Goal: Task Accomplishment & Management: Complete application form

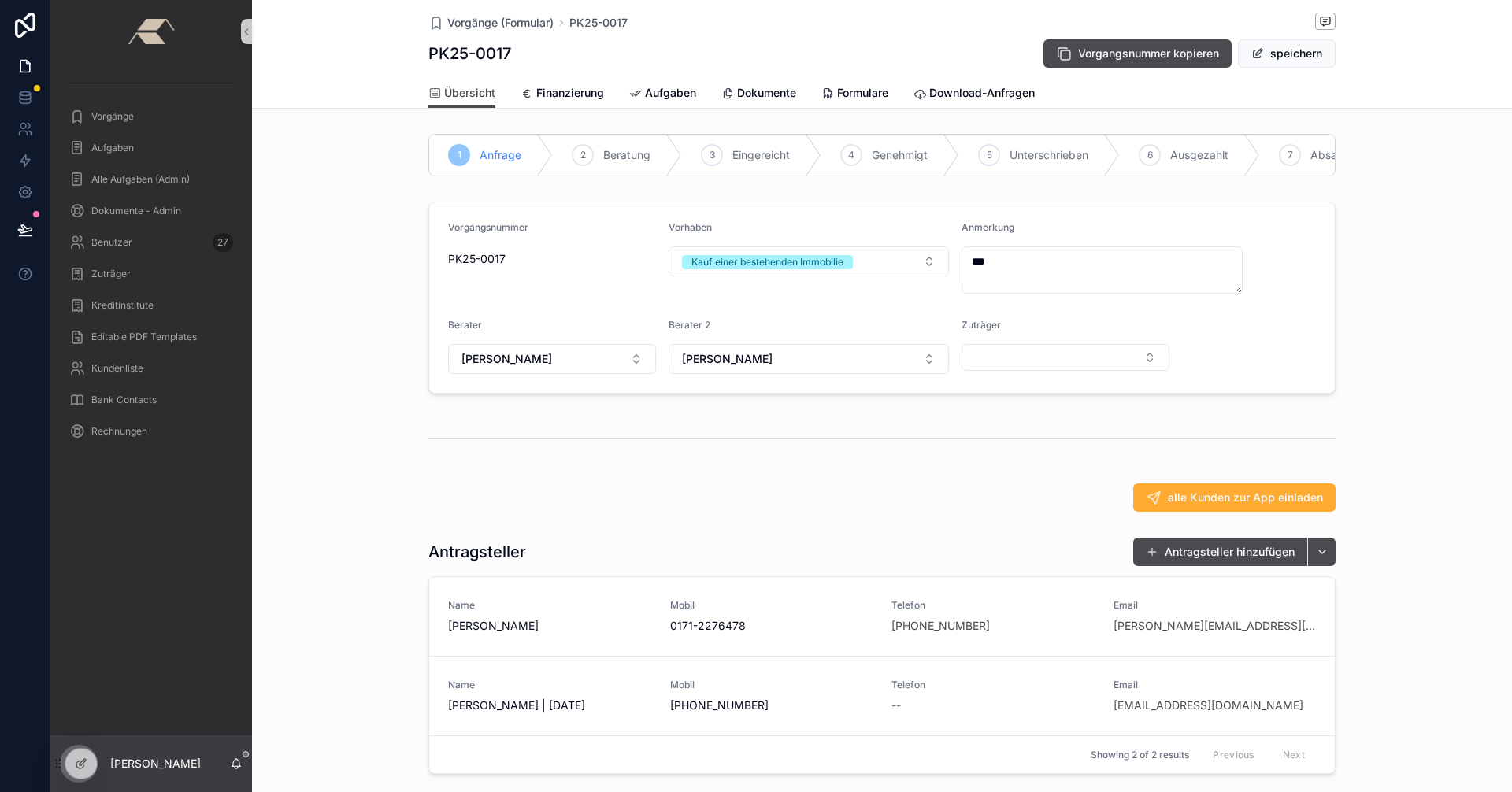
click at [137, 111] on div "Vorgänge" at bounding box center [151, 117] width 164 height 25
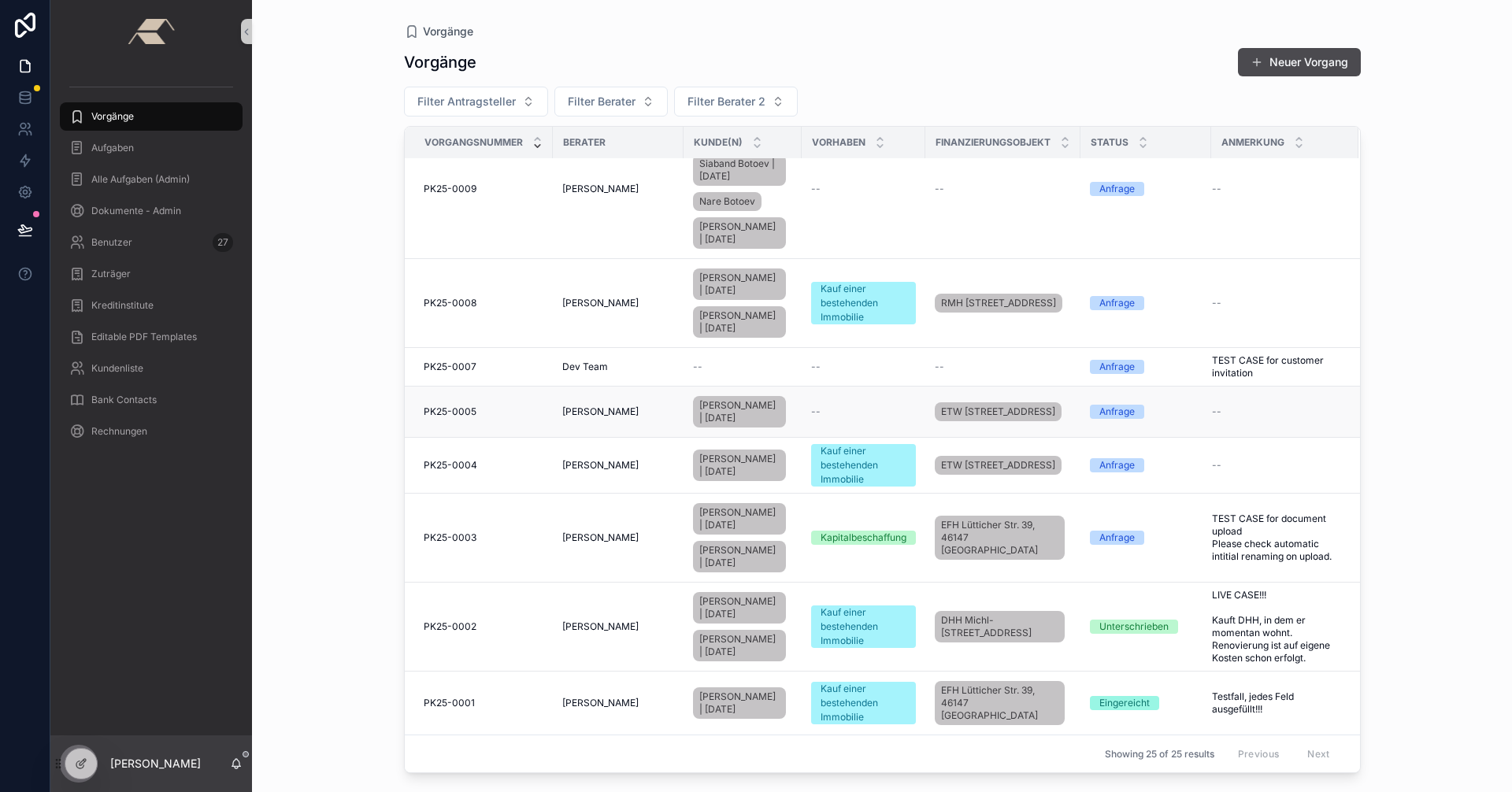
scroll to position [1345, 0]
click at [1246, 701] on span "Testfall, jedes Feld ausgefüllt!!!" at bounding box center [1275, 703] width 127 height 25
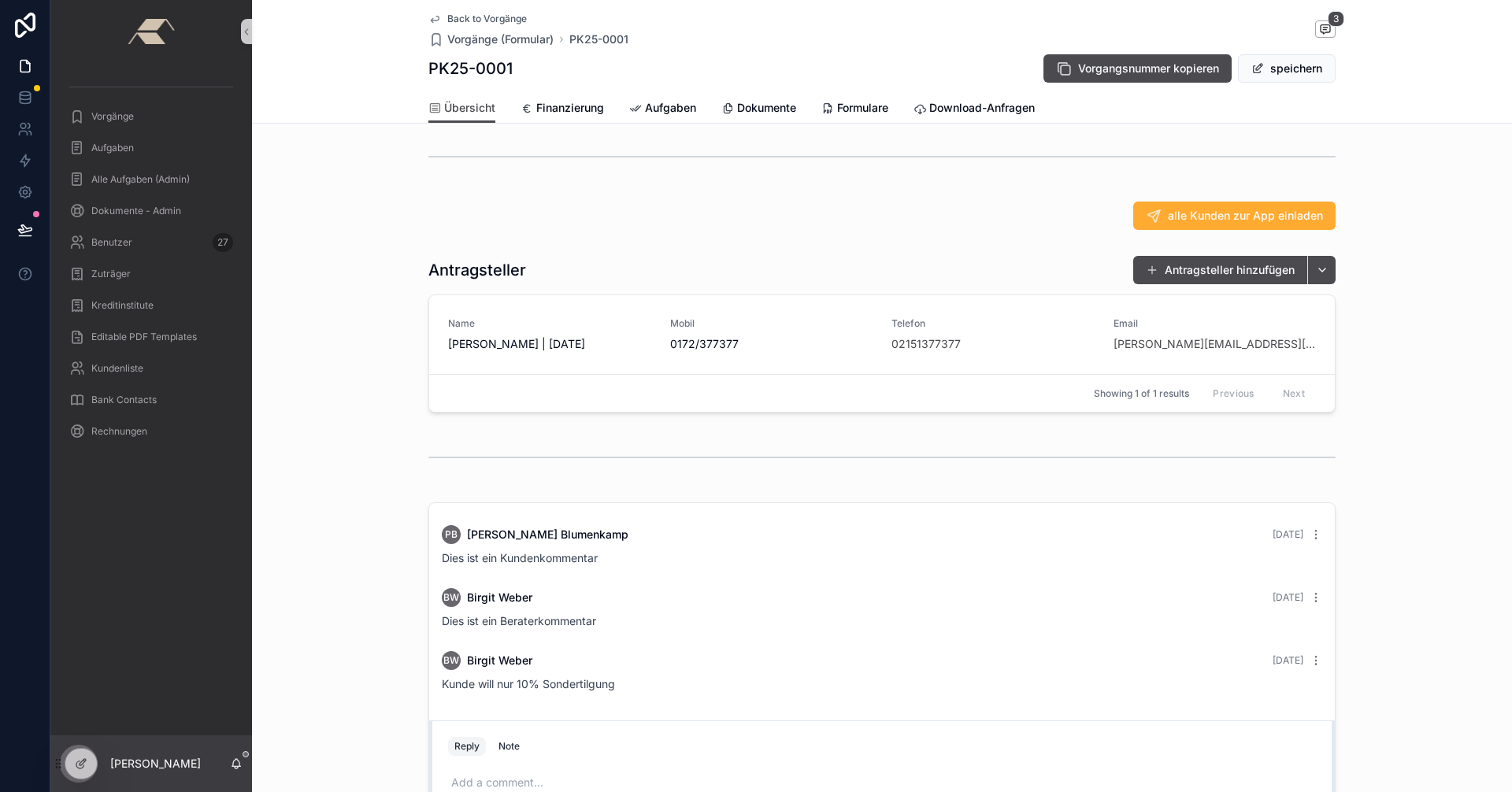
scroll to position [315, 0]
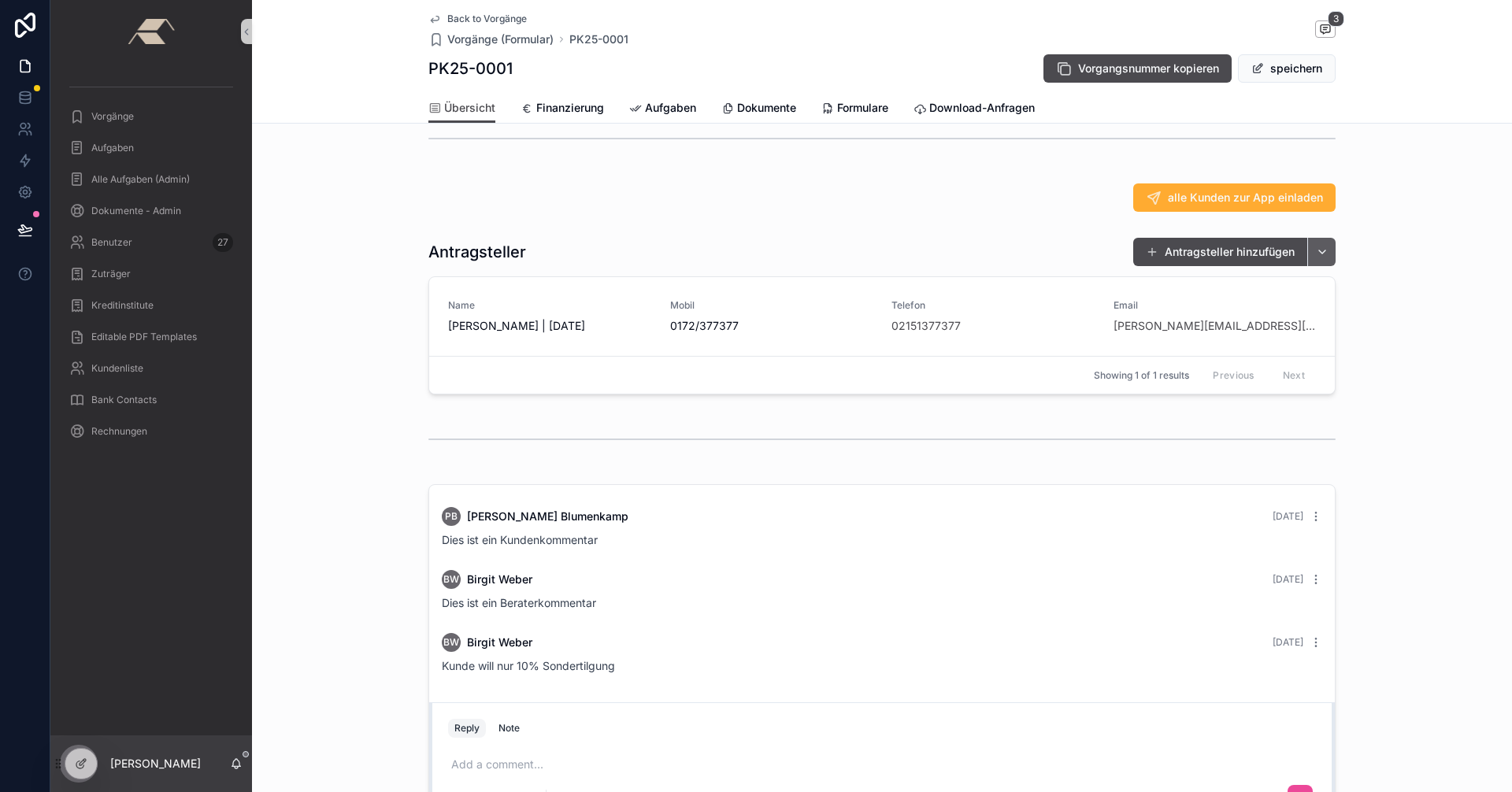
click at [1320, 263] on button "scrollable content" at bounding box center [1321, 252] width 28 height 28
type input "******"
click at [1316, 332] on span "[PERSON_NAME] | [DATE]" at bounding box center [1296, 327] width 137 height 16
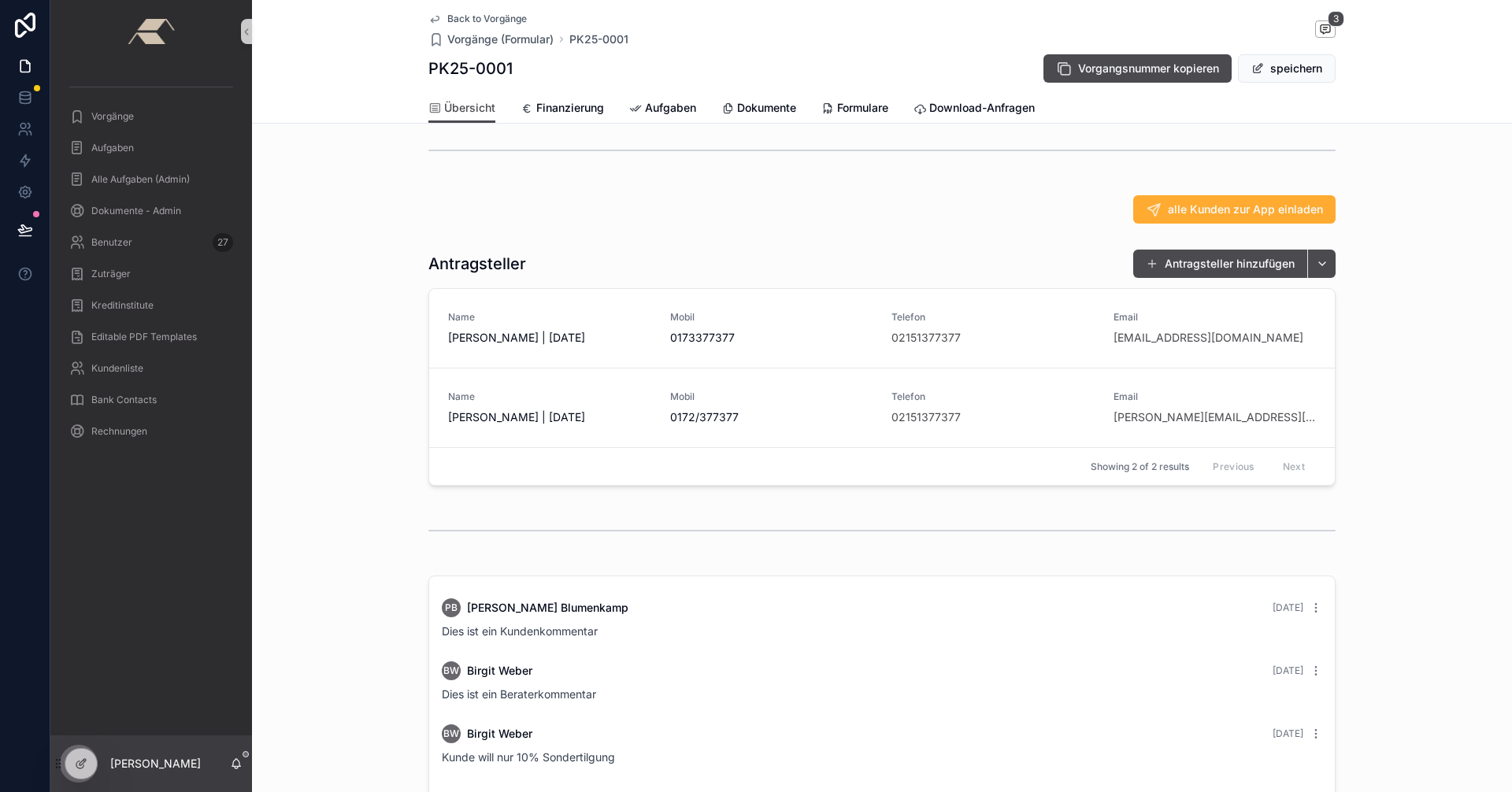
scroll to position [0, 0]
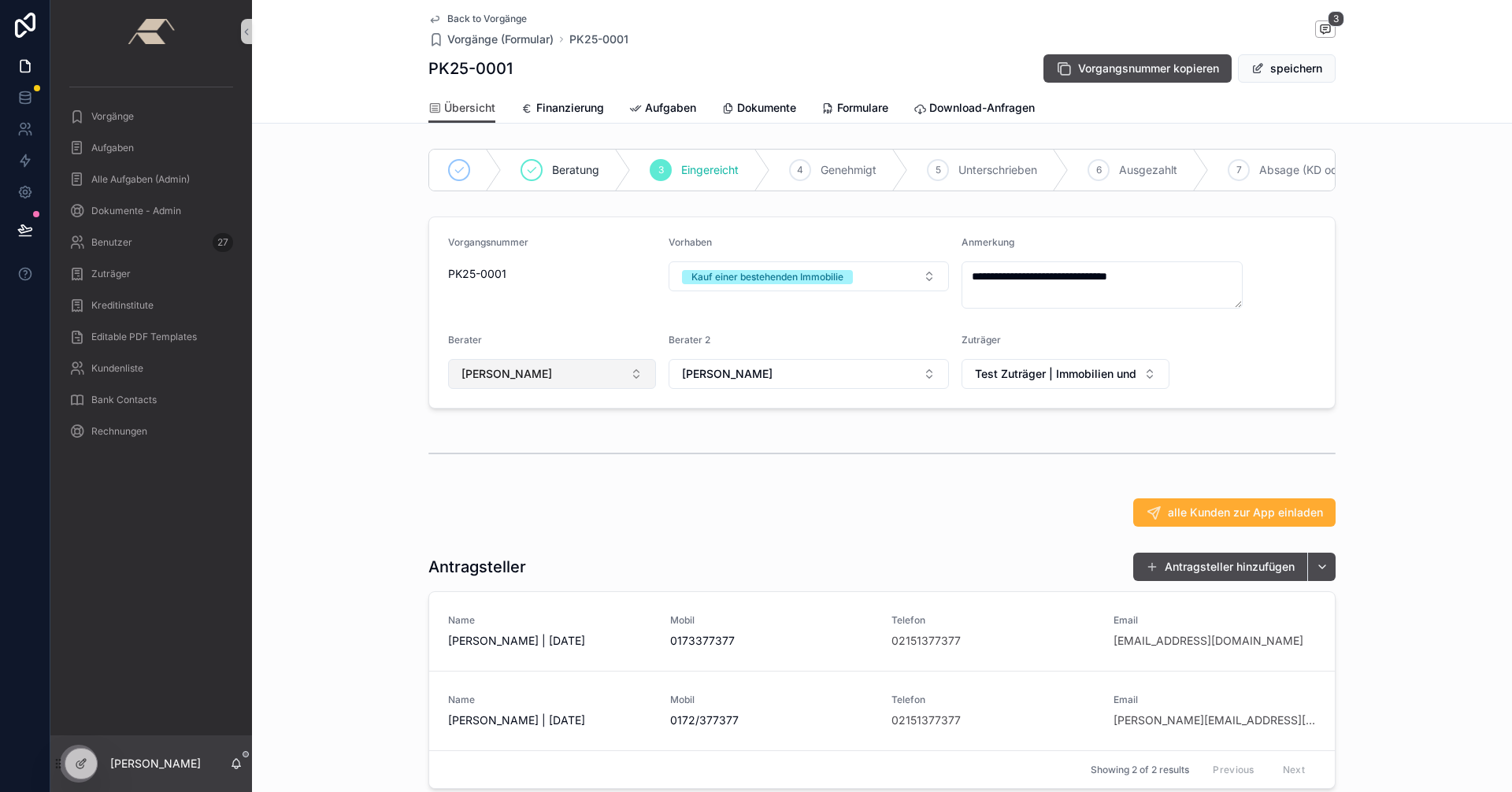
click at [631, 381] on button "[PERSON_NAME]" at bounding box center [551, 373] width 208 height 30
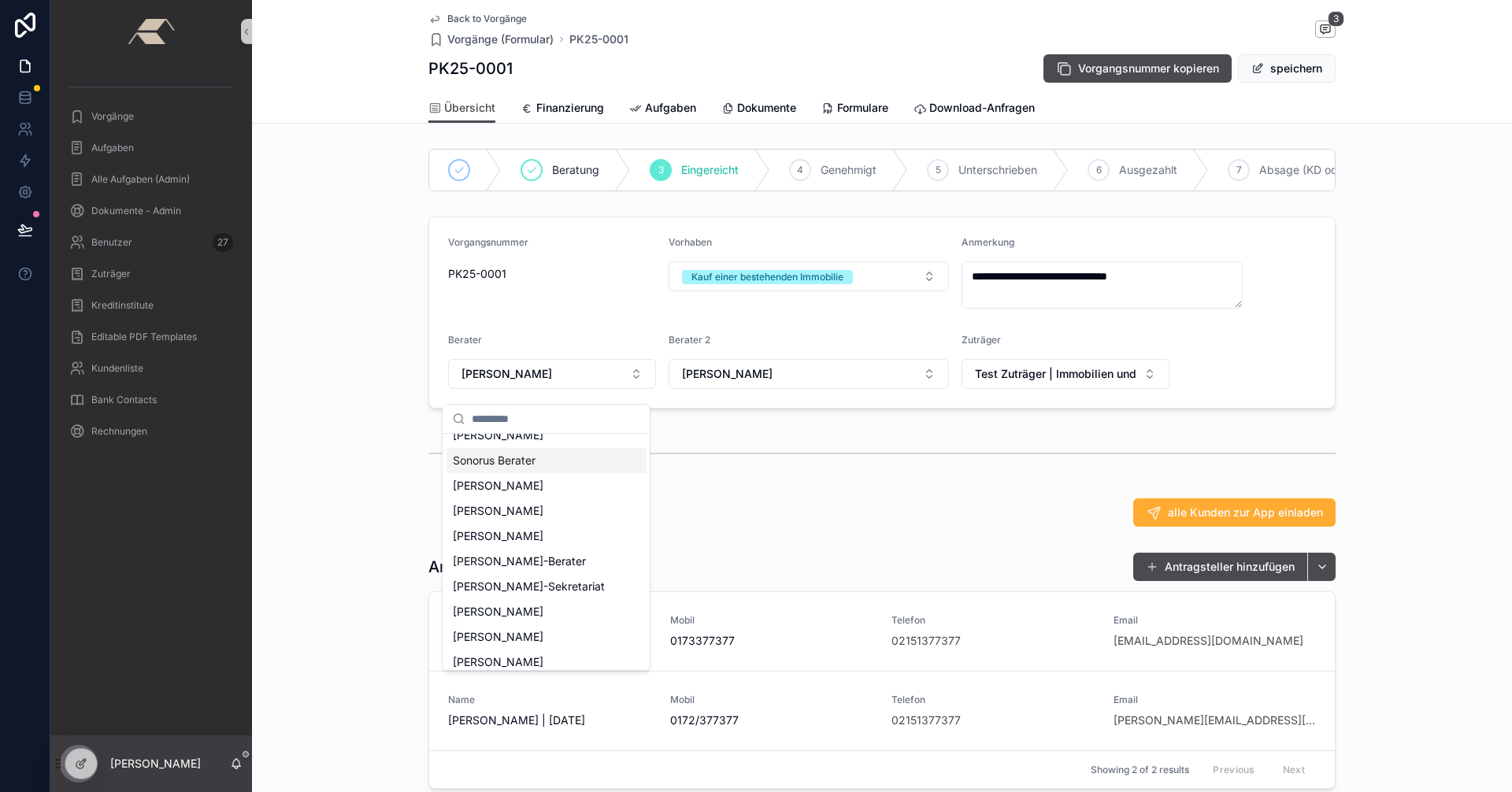
scroll to position [475, 0]
click at [518, 460] on span "[PERSON_NAME]" at bounding box center [498, 468] width 91 height 16
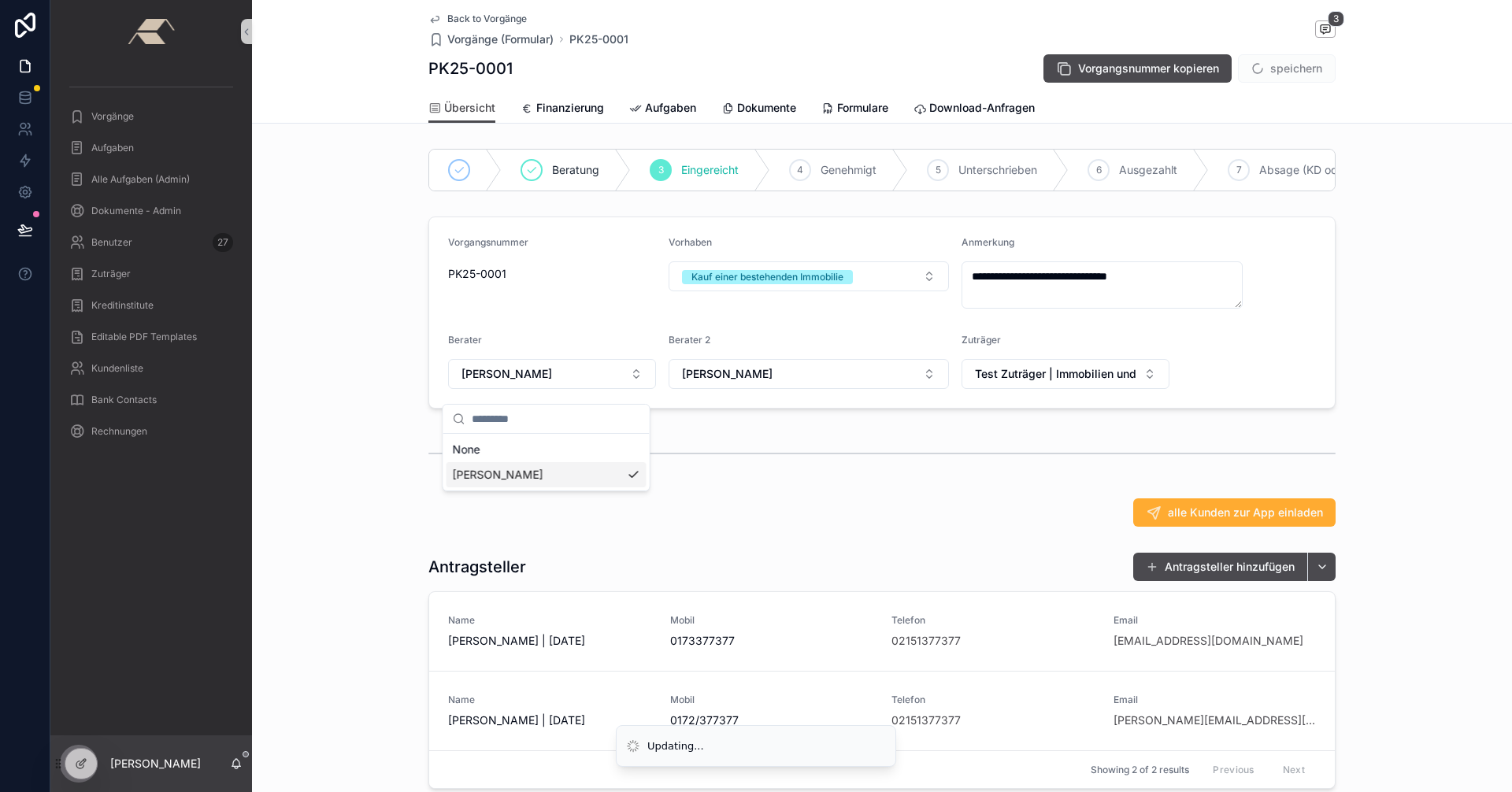
scroll to position [0, 0]
click at [1251, 70] on span "scrollable content" at bounding box center [1258, 69] width 13 height 13
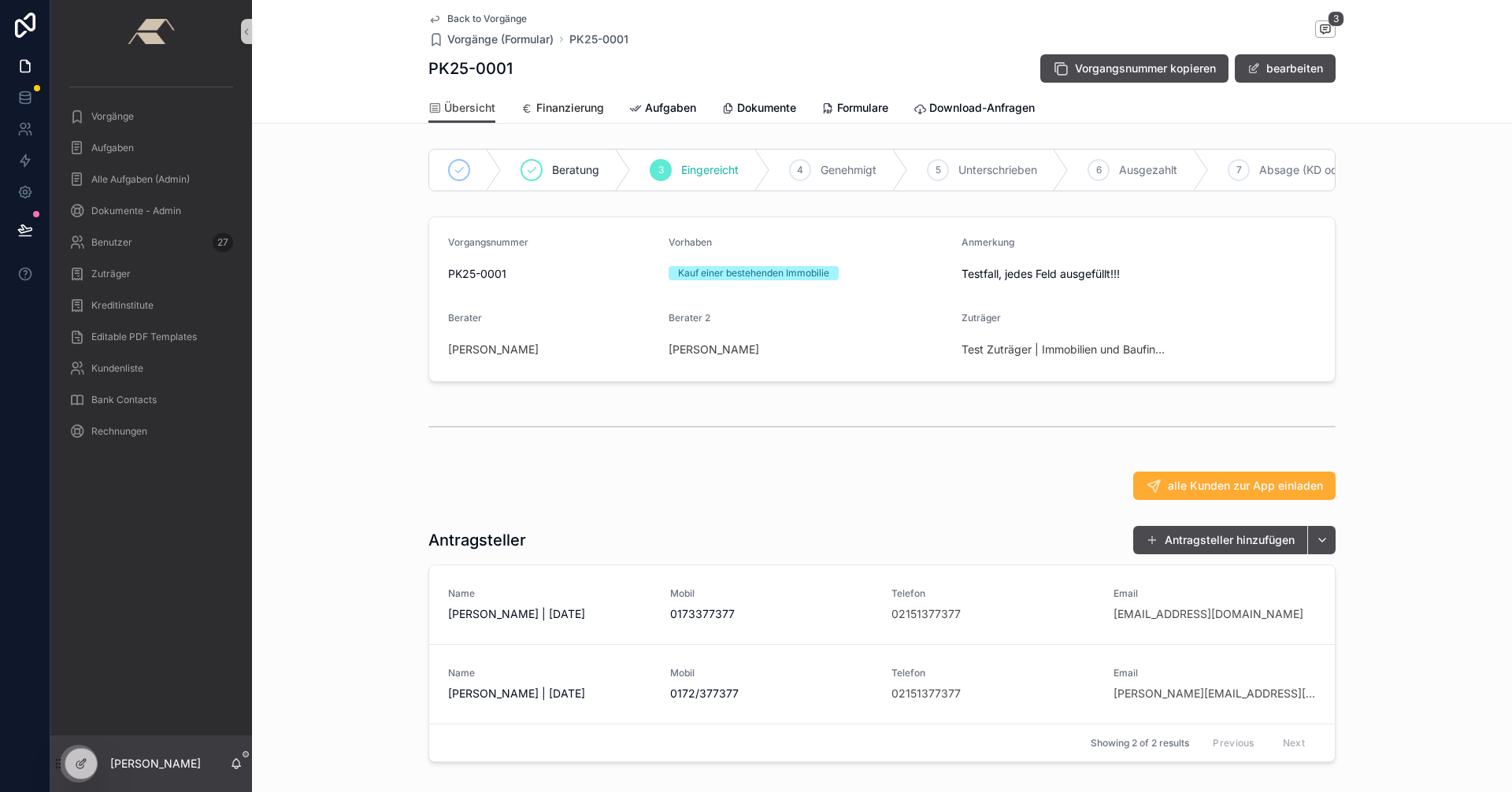
click at [574, 106] on span "Finanzierung" at bounding box center [570, 108] width 68 height 16
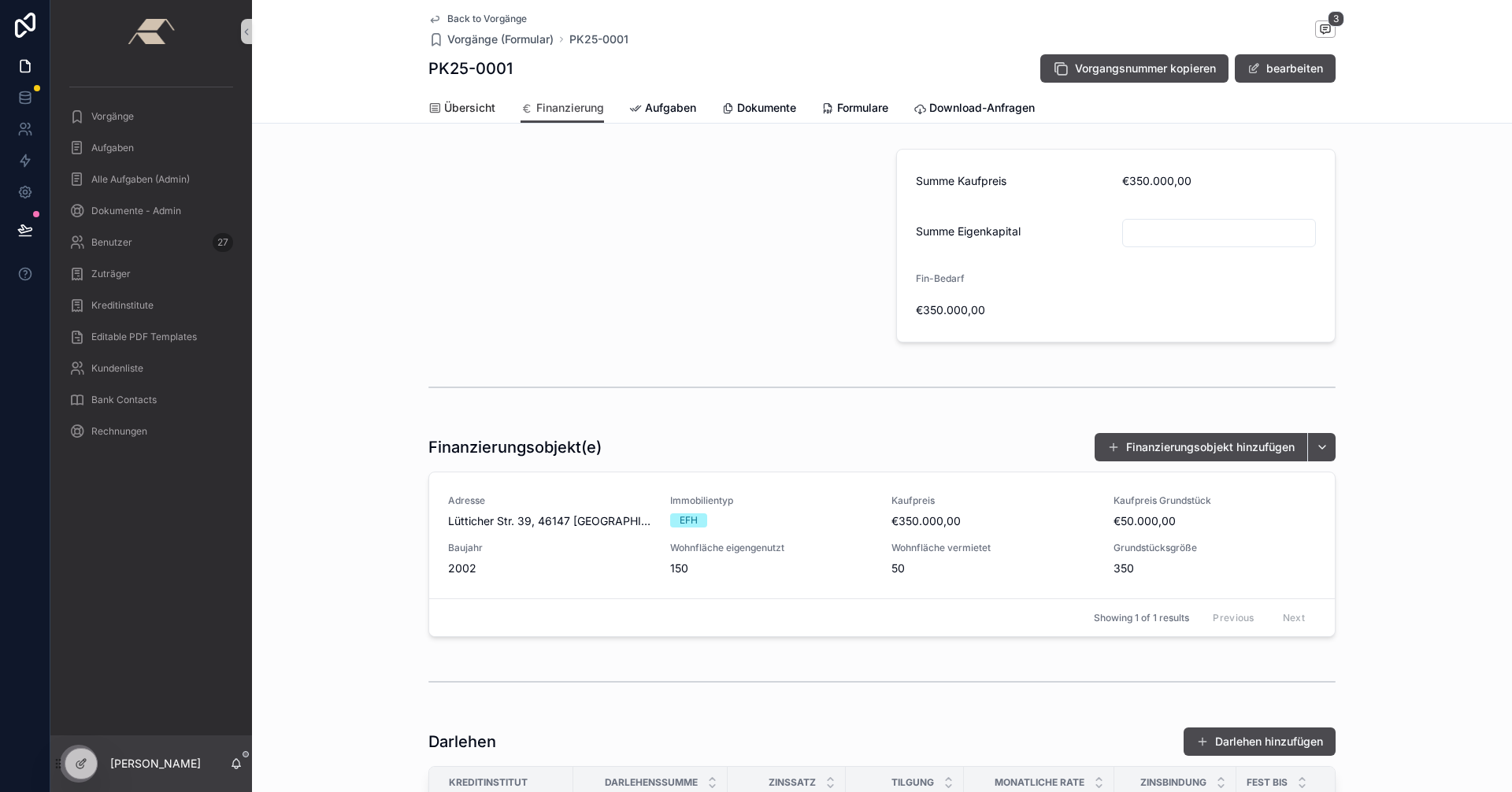
click at [457, 101] on span "Übersicht" at bounding box center [469, 108] width 51 height 16
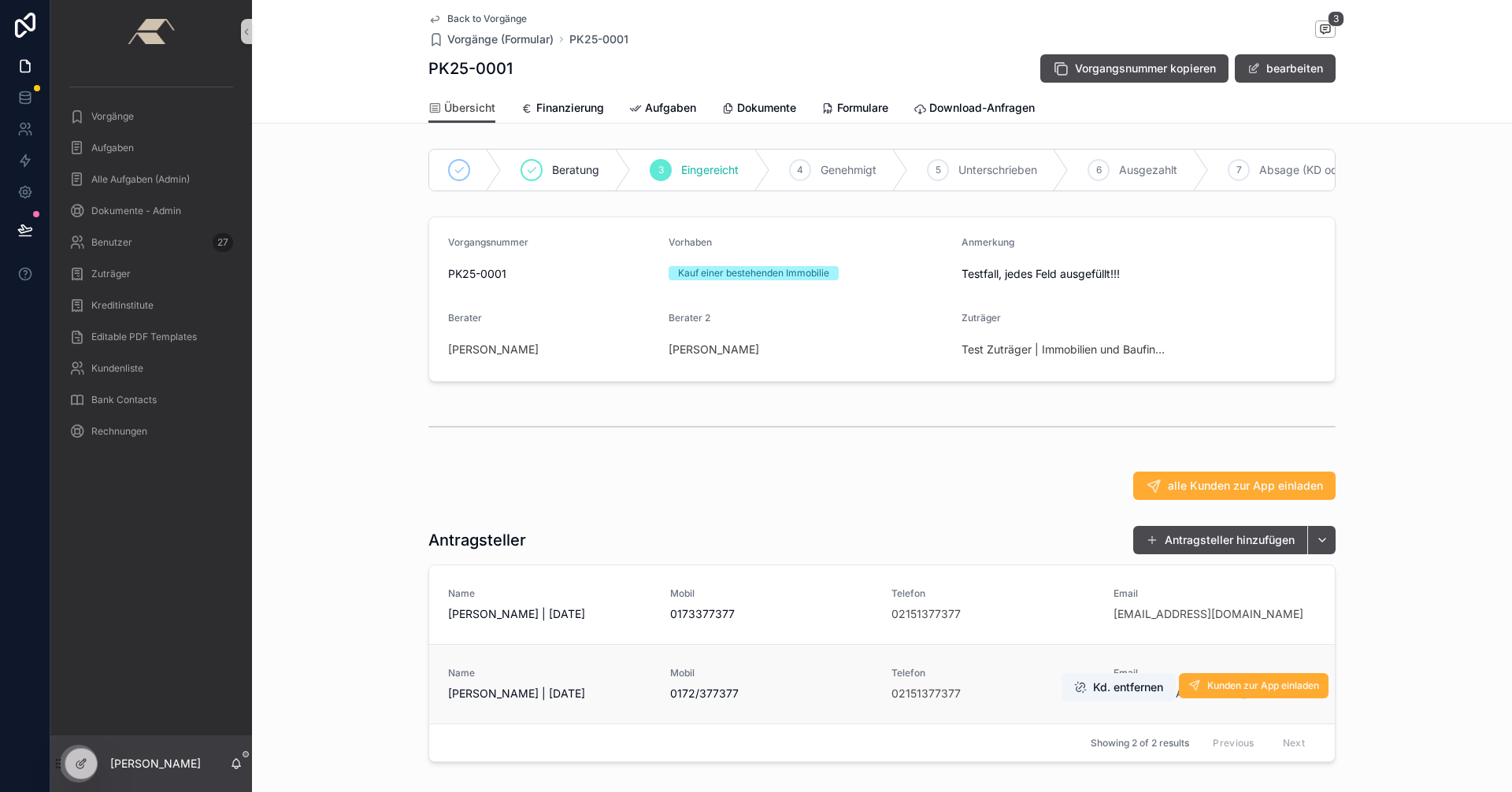
click at [798, 691] on div "Mobil 0172/377377" at bounding box center [771, 684] width 203 height 35
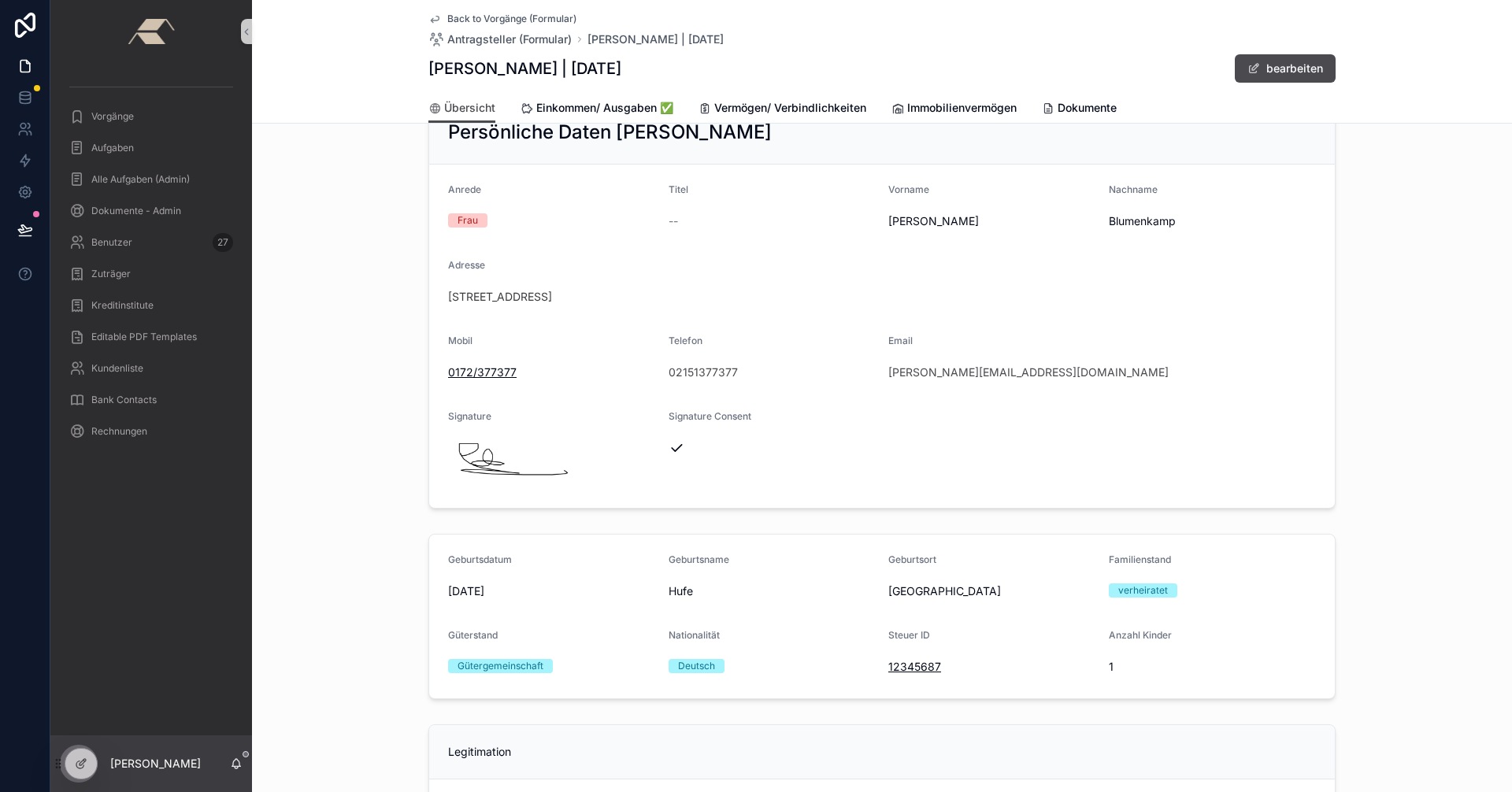
scroll to position [79, 0]
